Goal: Complete application form

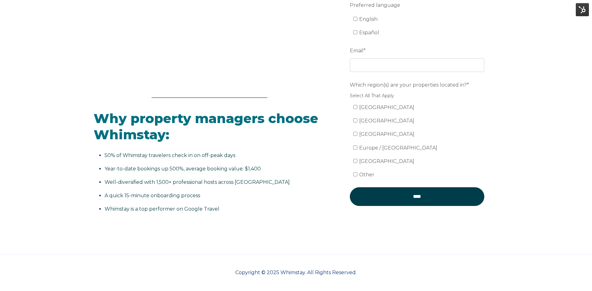
scroll to position [153, 0]
click at [358, 174] on label "Other" at bounding box center [363, 174] width 21 height 6
click at [357, 174] on input "Other" at bounding box center [355, 174] width 4 height 4
checkbox input "true"
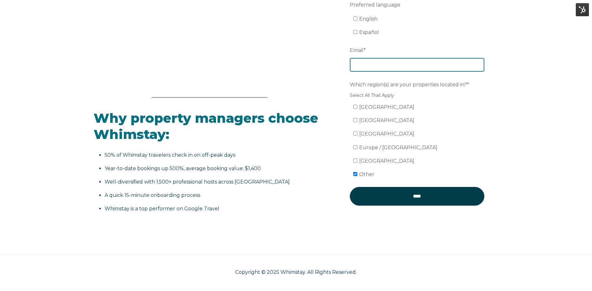
click at [387, 67] on input "Email *" at bounding box center [417, 65] width 135 height 14
type input "[PERSON_NAME][EMAIL_ADDRESS][PERSON_NAME][DOMAIN_NAME]"
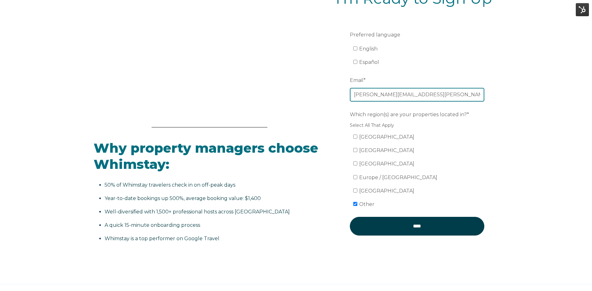
scroll to position [89, 0]
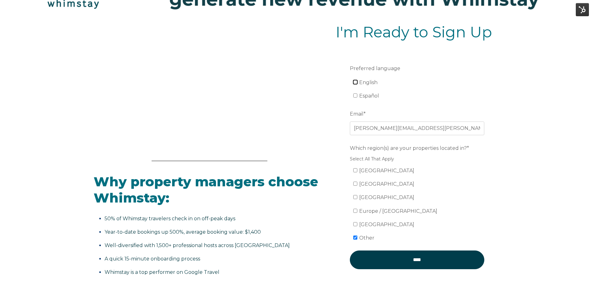
click at [354, 80] on input "English" at bounding box center [355, 82] width 4 height 4
checkbox input "true"
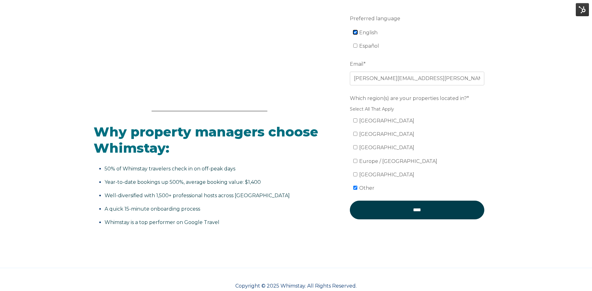
scroll to position [139, 0]
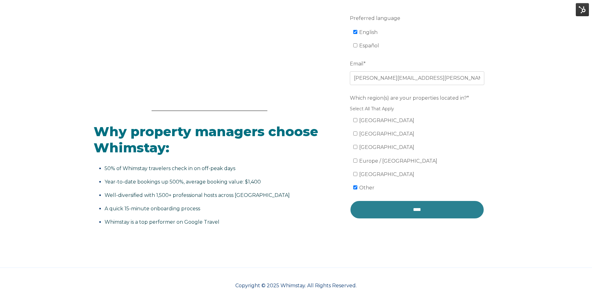
click at [405, 213] on input "****" at bounding box center [417, 209] width 135 height 19
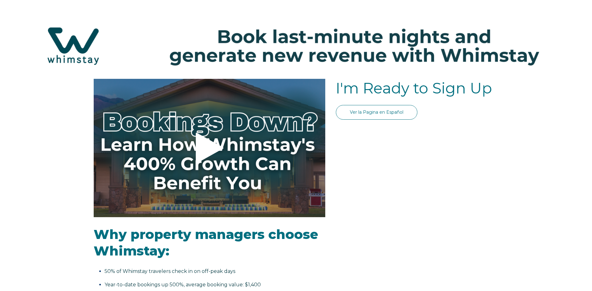
select select "US"
select select "Standard"
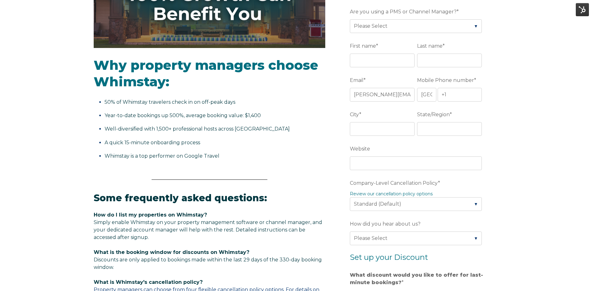
scroll to position [198, 0]
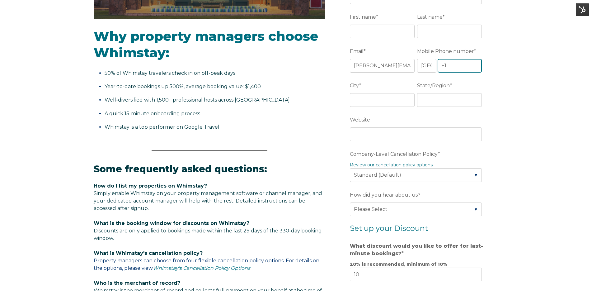
click at [469, 71] on input "+1" at bounding box center [460, 66] width 44 height 14
